Goal: Information Seeking & Learning: Find specific page/section

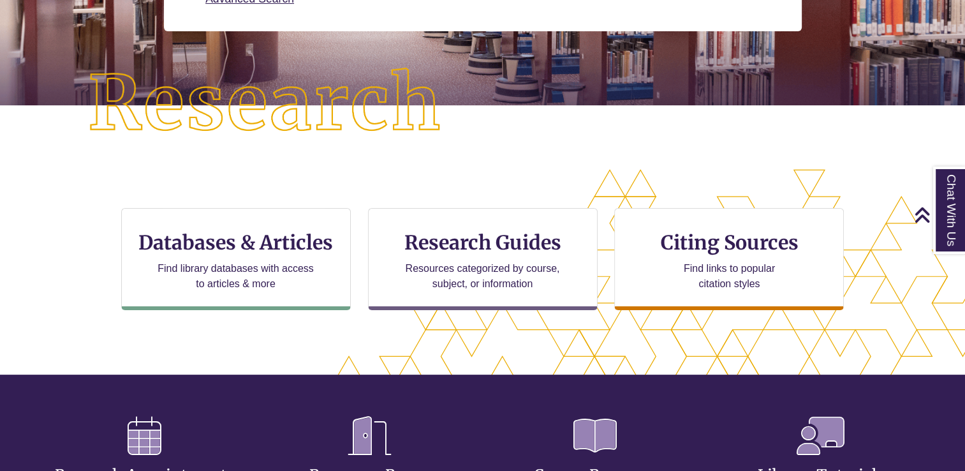
scroll to position [263, 0]
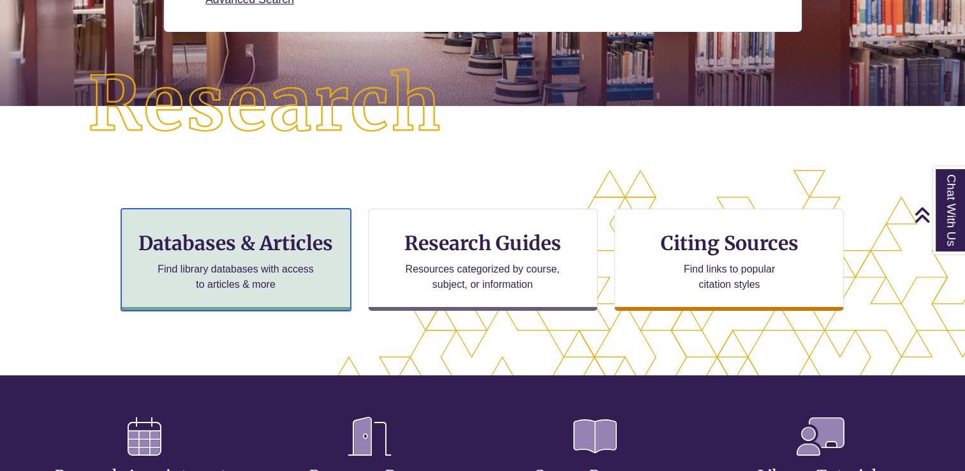
click at [158, 246] on h3 "Databases & Articles" at bounding box center [236, 243] width 208 height 24
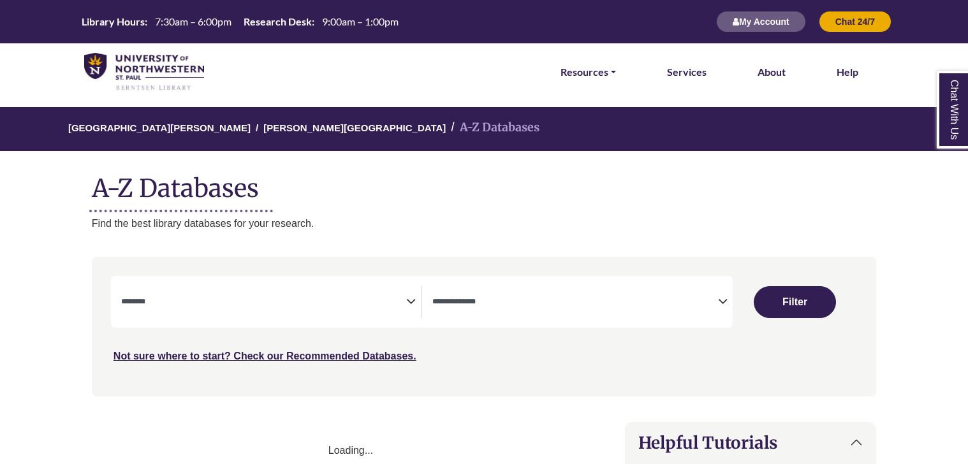
select select "Database Subject Filter"
select select "Database Types Filter"
select select "Database Subject Filter"
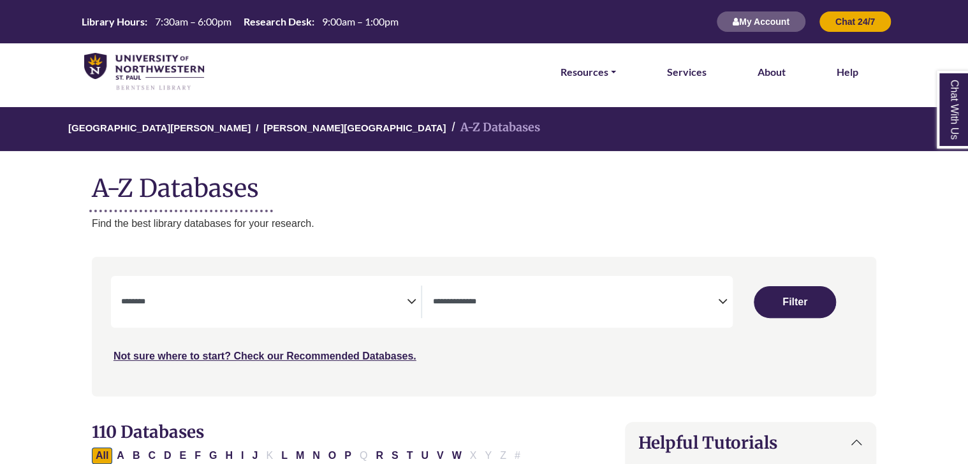
click at [478, 298] on textarea "Search" at bounding box center [575, 303] width 286 height 10
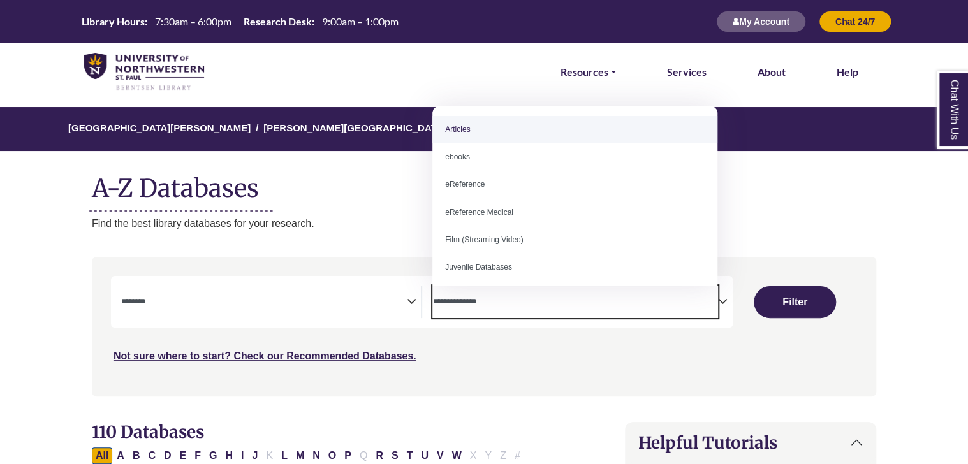
select select "*****"
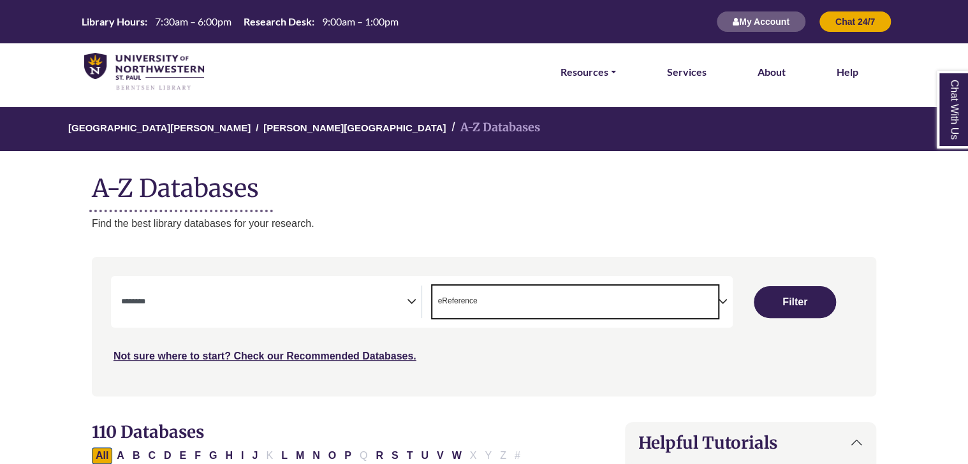
scroll to position [25, 0]
click at [203, 301] on textarea "Search" at bounding box center [264, 303] width 286 height 10
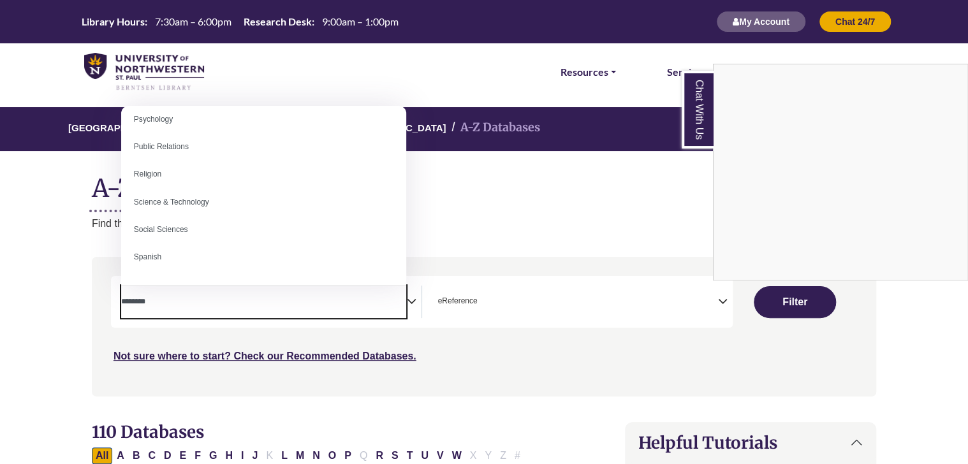
scroll to position [1013, 0]
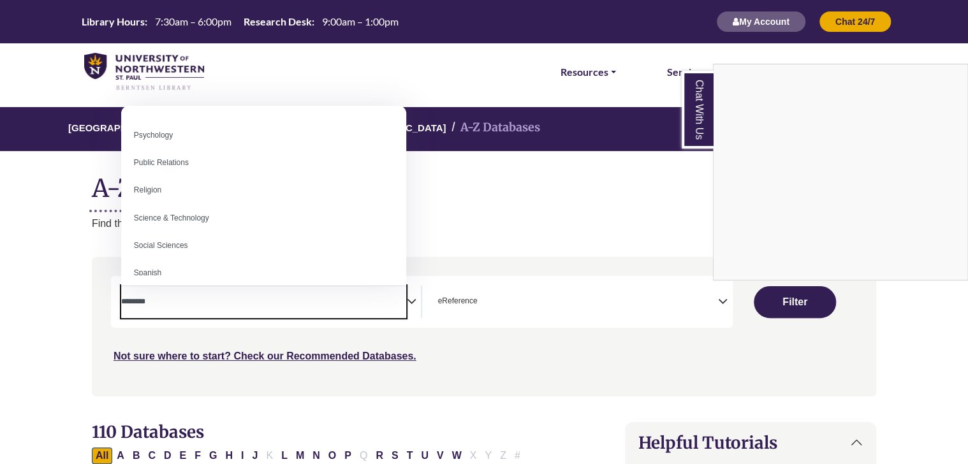
select select "******"
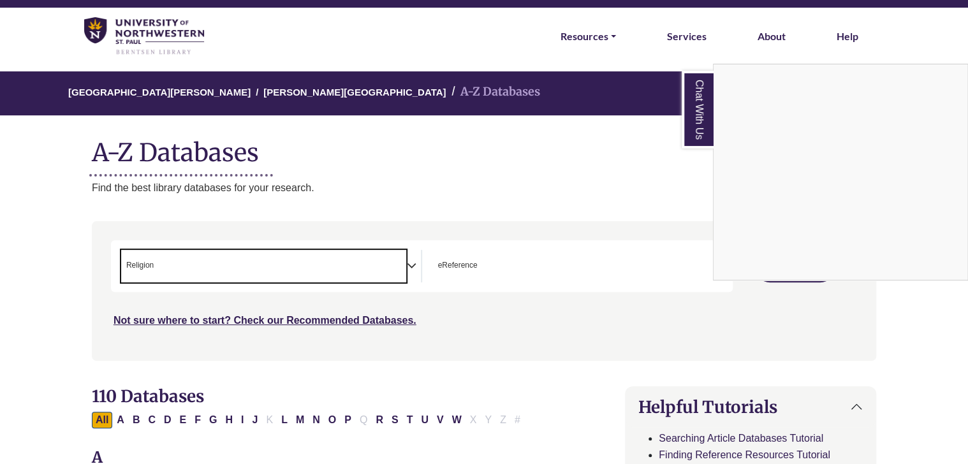
scroll to position [0, 0]
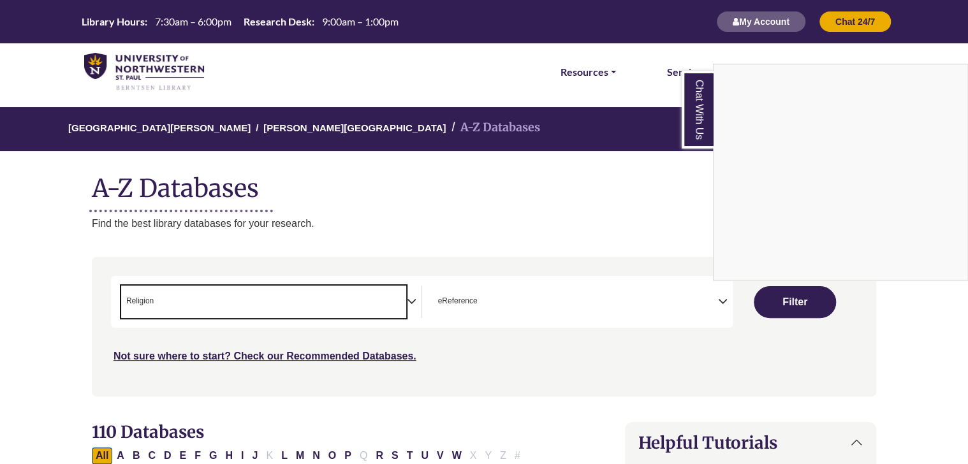
click at [785, 298] on div "Chat With Us" at bounding box center [484, 232] width 968 height 464
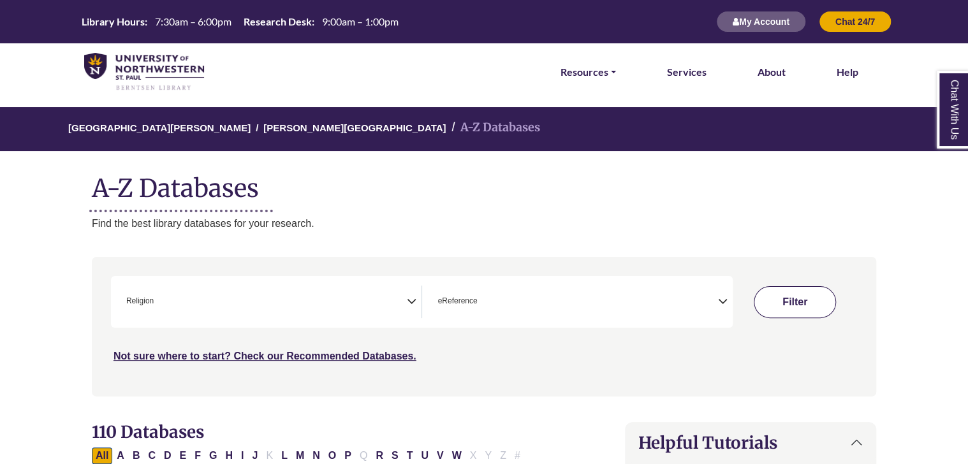
click at [785, 298] on button "Filter" at bounding box center [795, 302] width 82 height 32
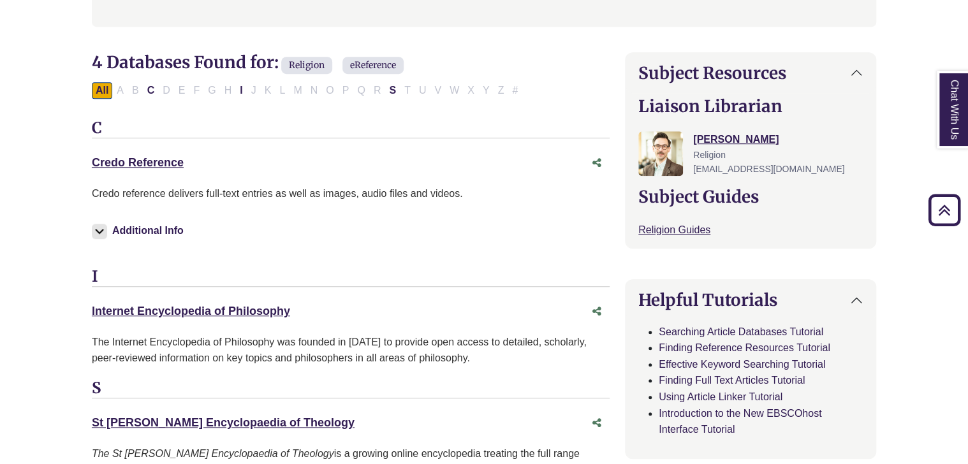
scroll to position [395, 0]
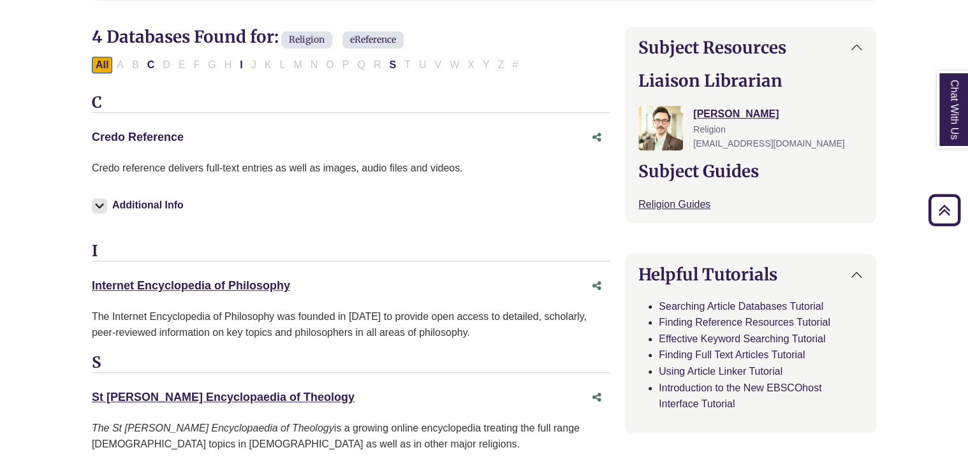
click at [133, 138] on link "Credo Reference This link opens in a new window" at bounding box center [138, 137] width 92 height 13
